Goal: Transaction & Acquisition: Purchase product/service

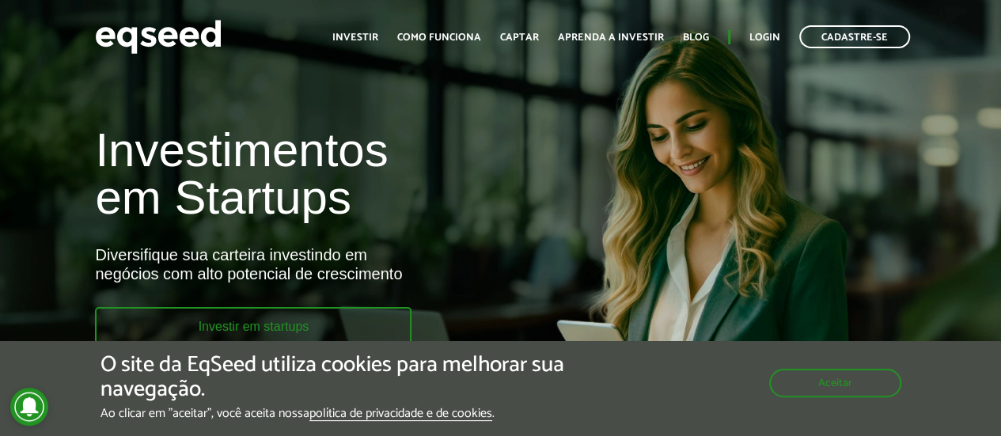
click at [336, 315] on link "Investir em startups" at bounding box center [253, 325] width 317 height 37
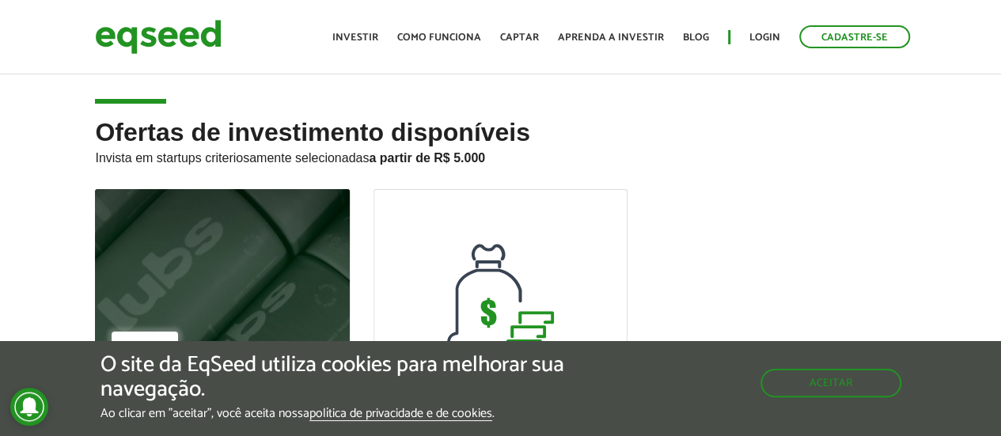
click at [145, 252] on div at bounding box center [222, 270] width 305 height 195
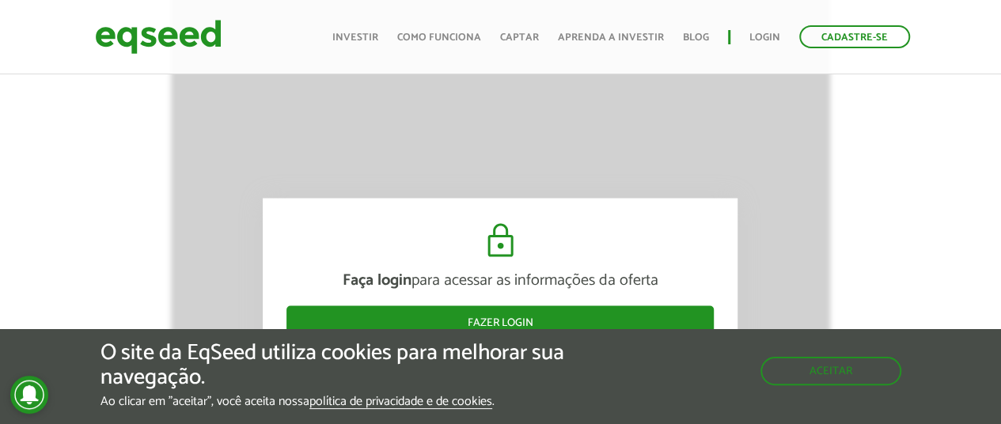
scroll to position [1518, 0]
